Goal: Transaction & Acquisition: Purchase product/service

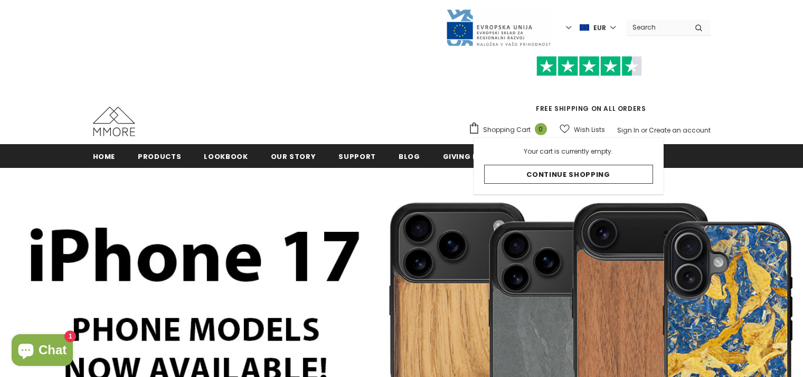
scroll to position [106, 0]
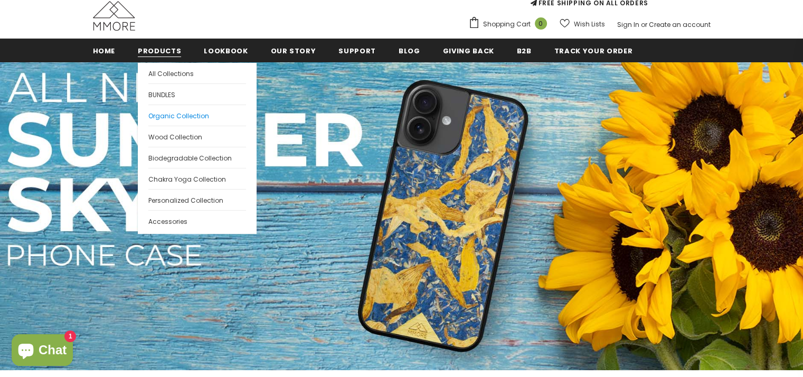
click at [172, 121] on link "Organic Collection" at bounding box center [197, 115] width 98 height 21
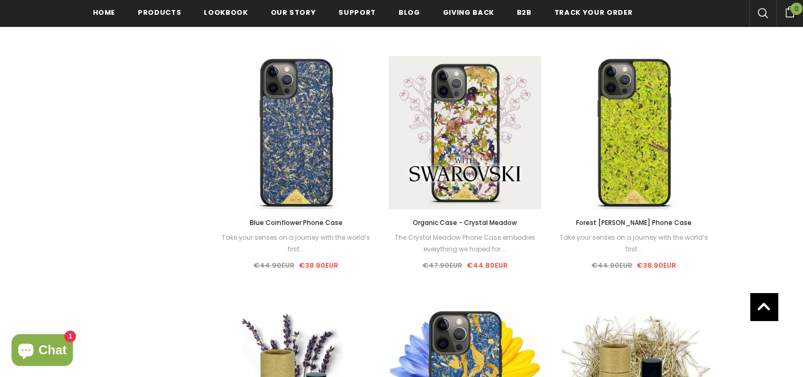
scroll to position [744, 0]
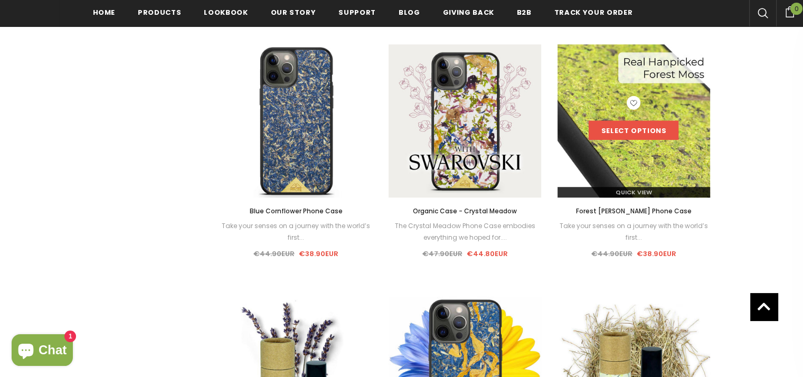
click at [638, 136] on link "Select options" at bounding box center [634, 130] width 90 height 19
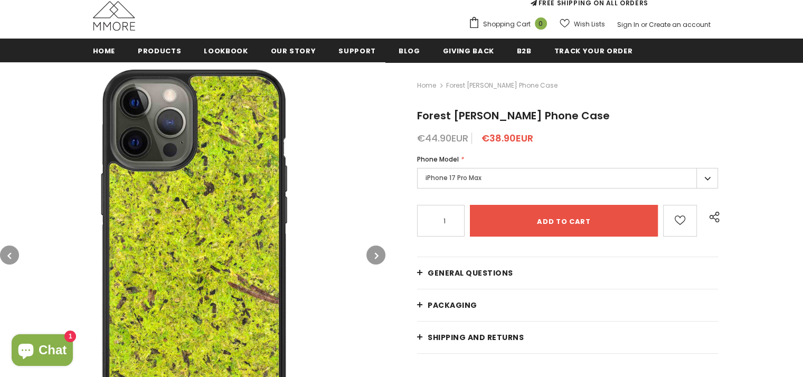
scroll to position [106, 0]
click at [557, 188] on label "iPhone 17 Pro Max" at bounding box center [567, 178] width 301 height 21
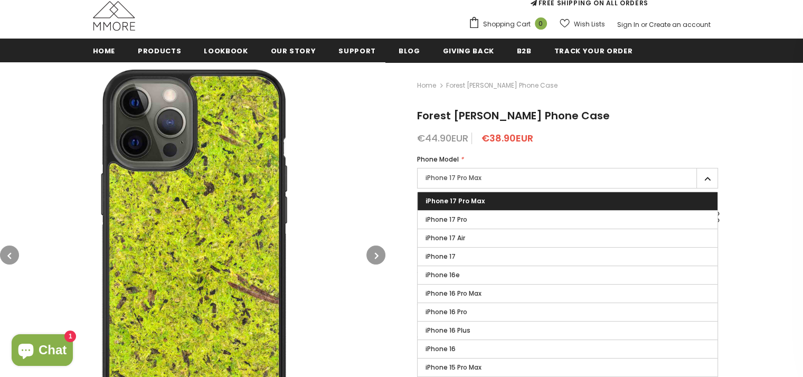
click at [534, 197] on label "iPhone 17 Pro Max" at bounding box center [568, 201] width 300 height 18
click at [0, 0] on input "iPhone 17 Pro Max" at bounding box center [0, 0] width 0 height 0
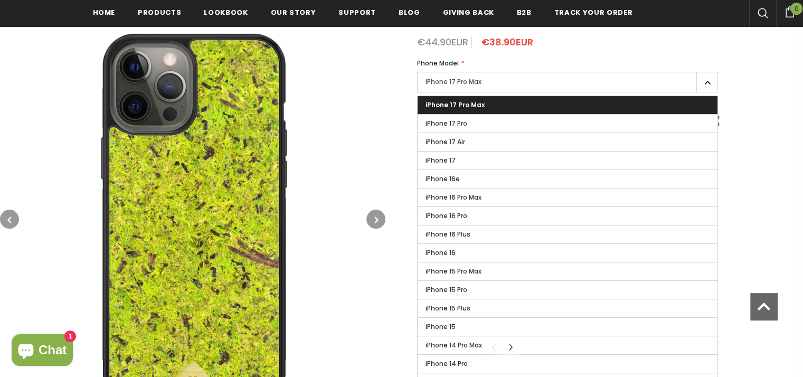
scroll to position [211, 0]
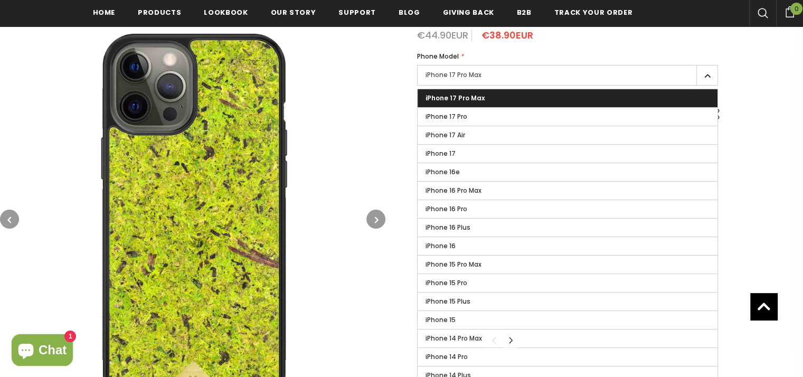
click at [456, 101] on span "iPhone 17 Pro Max" at bounding box center [454, 97] width 59 height 9
click at [0, 0] on input "iPhone 17 Pro Max" at bounding box center [0, 0] width 0 height 0
click at [315, 181] on img at bounding box center [192, 218] width 385 height 385
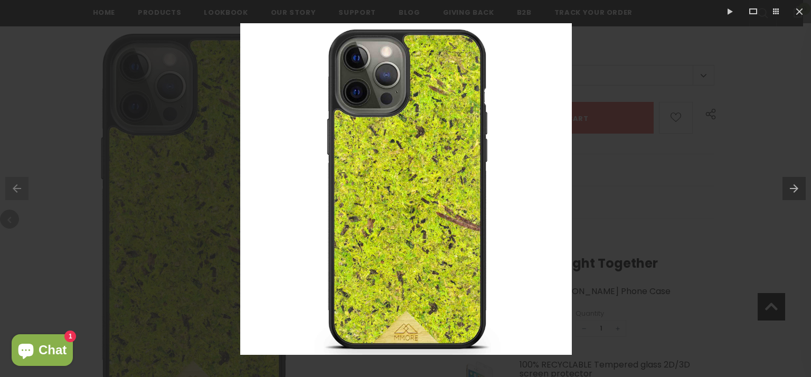
click at [670, 182] on div at bounding box center [405, 188] width 811 height 377
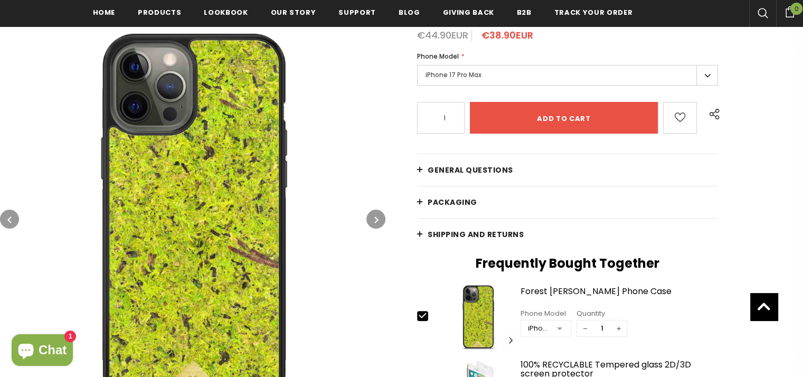
click at [368, 217] on button "button" at bounding box center [375, 219] width 19 height 19
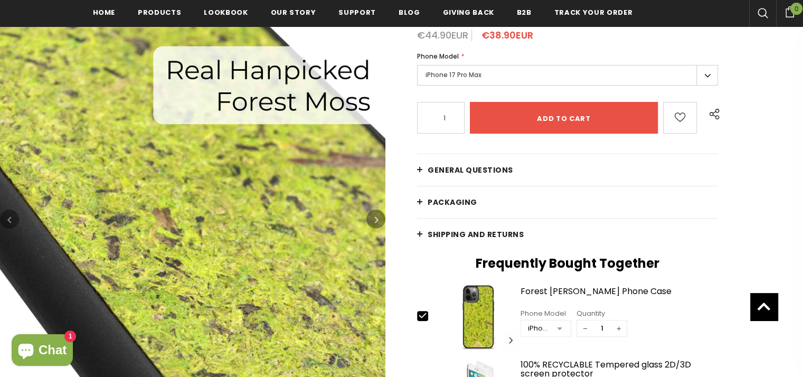
click at [368, 217] on button "button" at bounding box center [375, 219] width 19 height 19
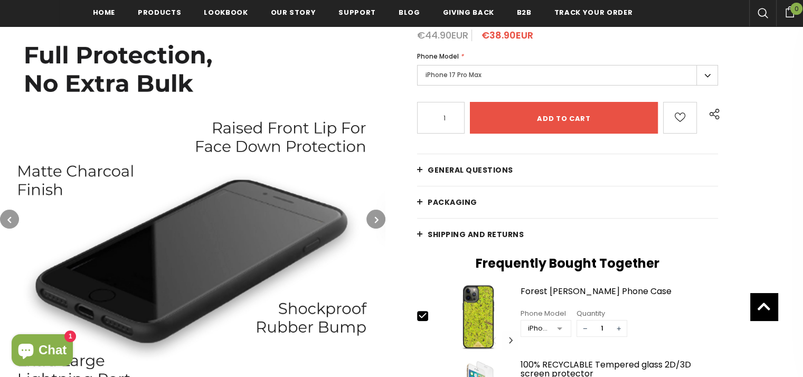
click at [367, 215] on button "button" at bounding box center [375, 219] width 19 height 19
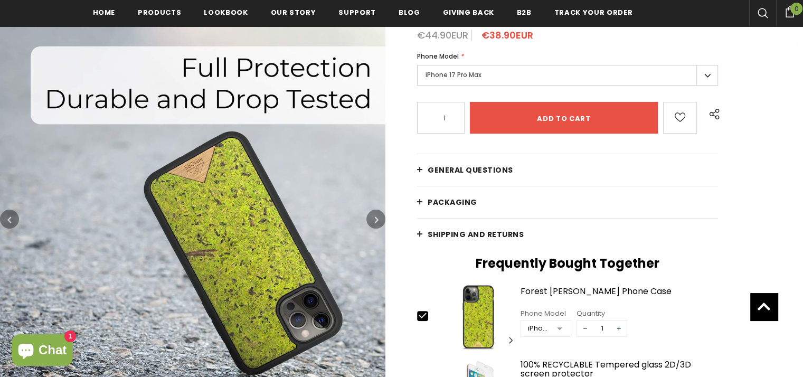
click at [367, 215] on button "button" at bounding box center [375, 219] width 19 height 19
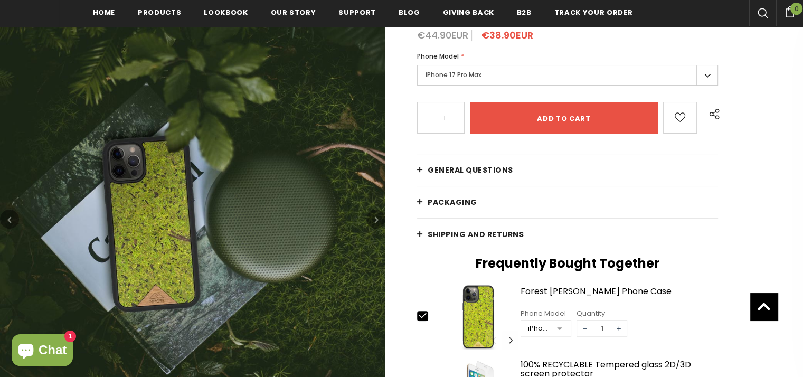
click at [367, 215] on button "button" at bounding box center [375, 219] width 19 height 19
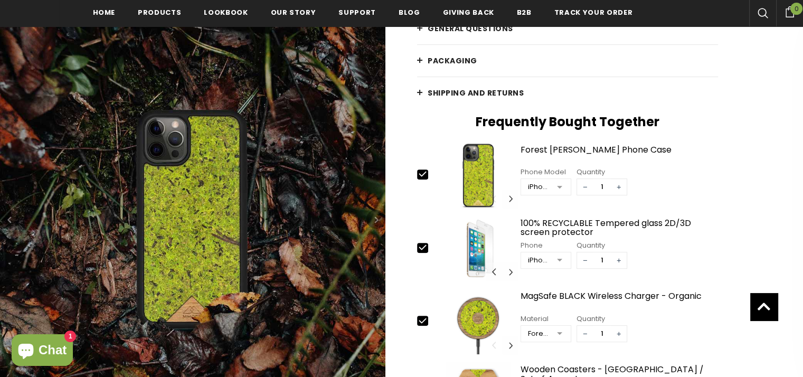
scroll to position [211, 0]
